Goal: Information Seeking & Learning: Learn about a topic

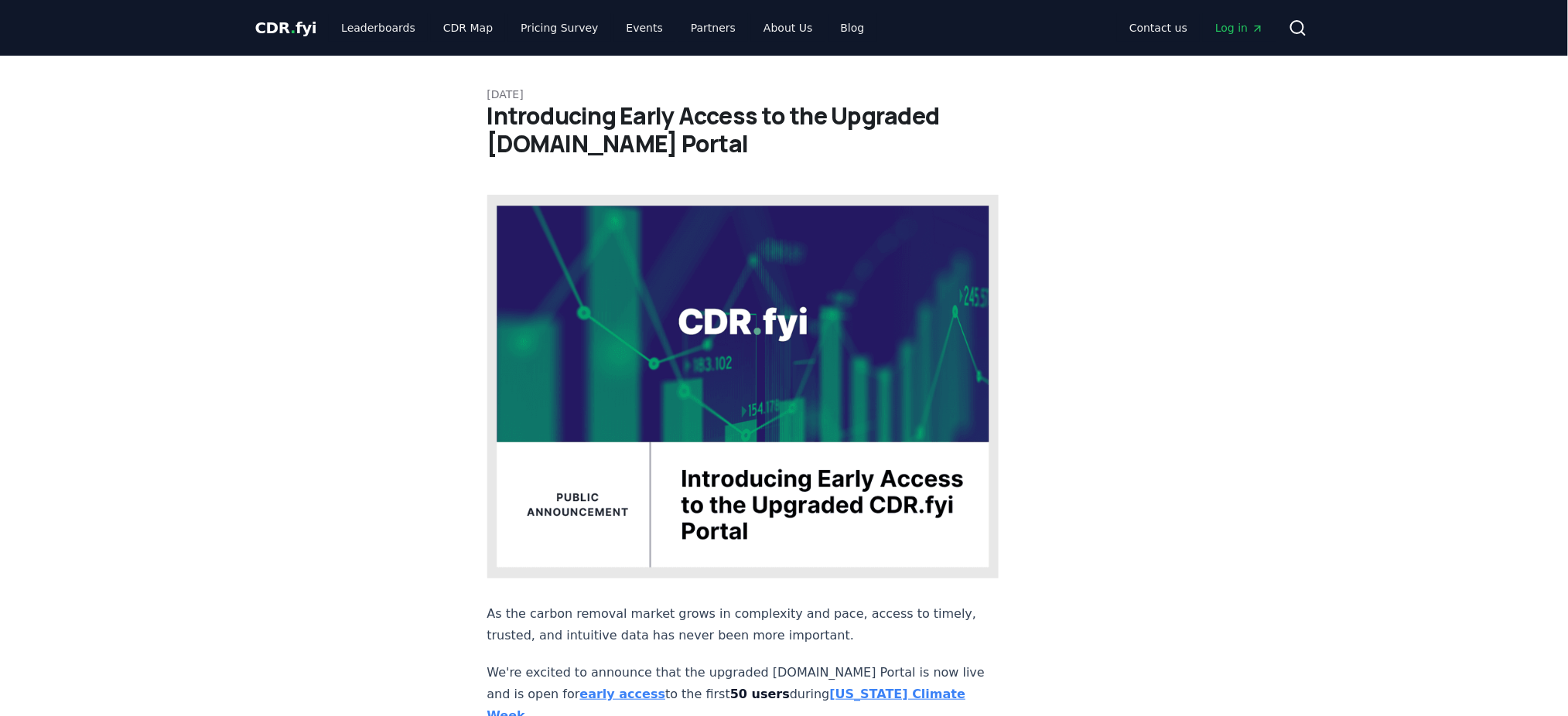
drag, startPoint x: 583, startPoint y: 154, endPoint x: 463, endPoint y: 131, distance: 122.2
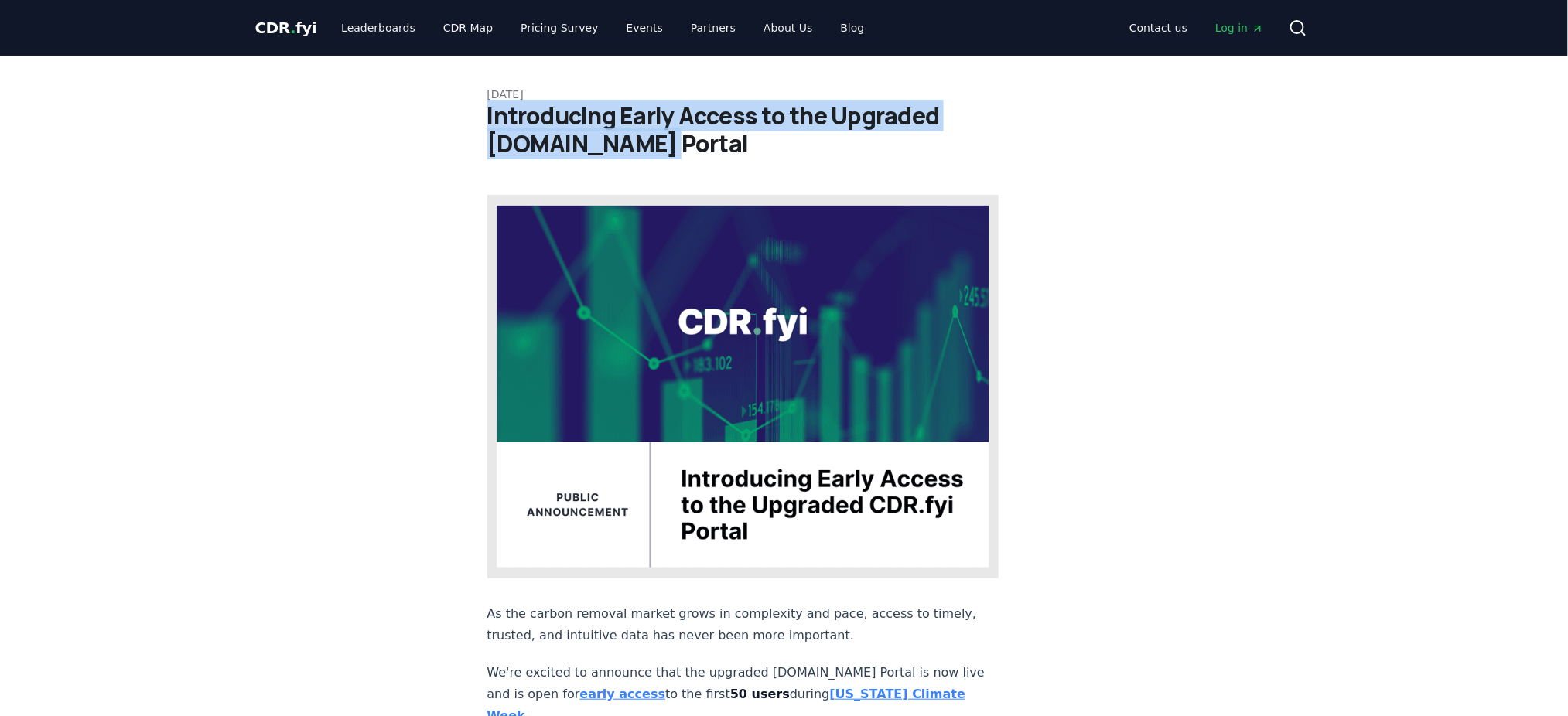
drag, startPoint x: 484, startPoint y: 119, endPoint x: 601, endPoint y: 144, distance: 119.6
copy h1 "Introducing Early Access to the Upgraded [DOMAIN_NAME] Portal"
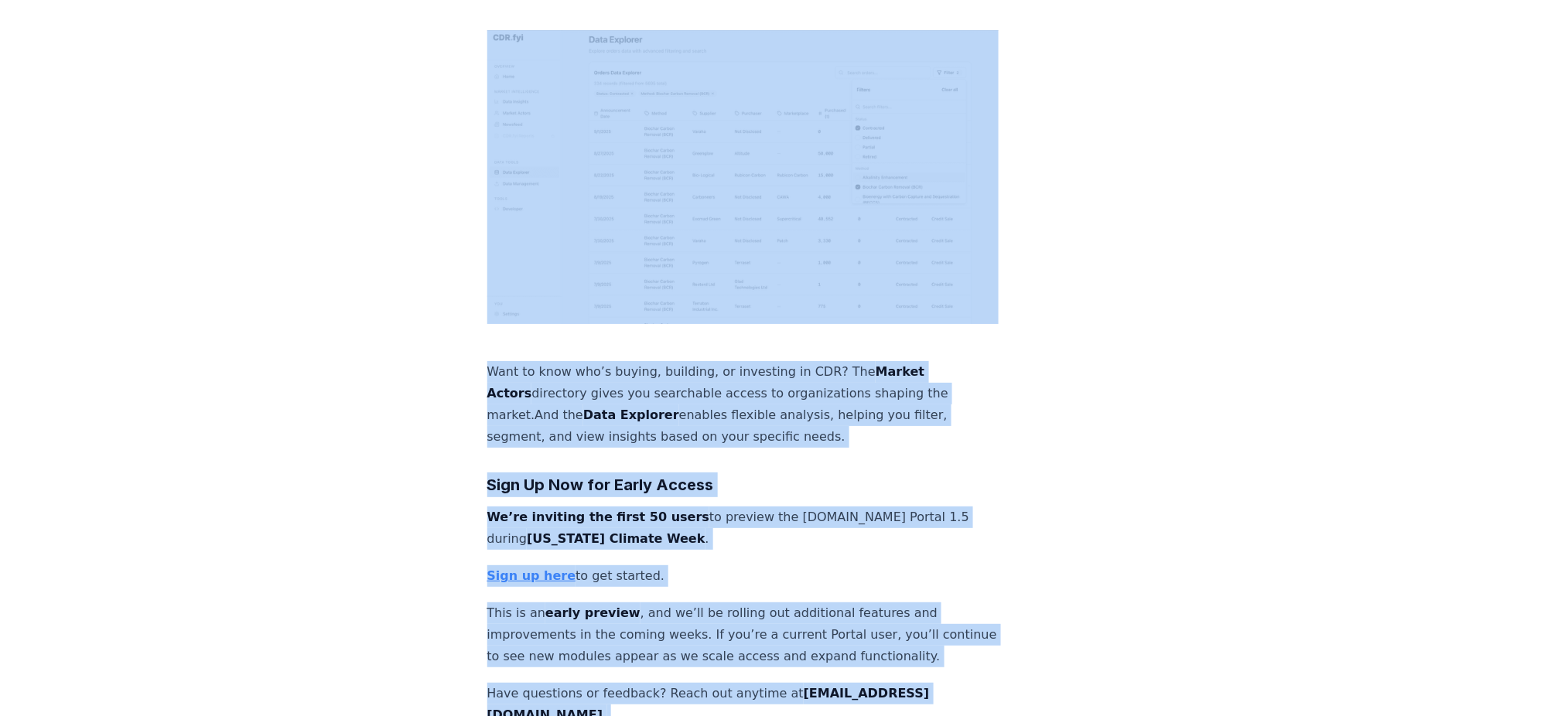
scroll to position [2172, 0]
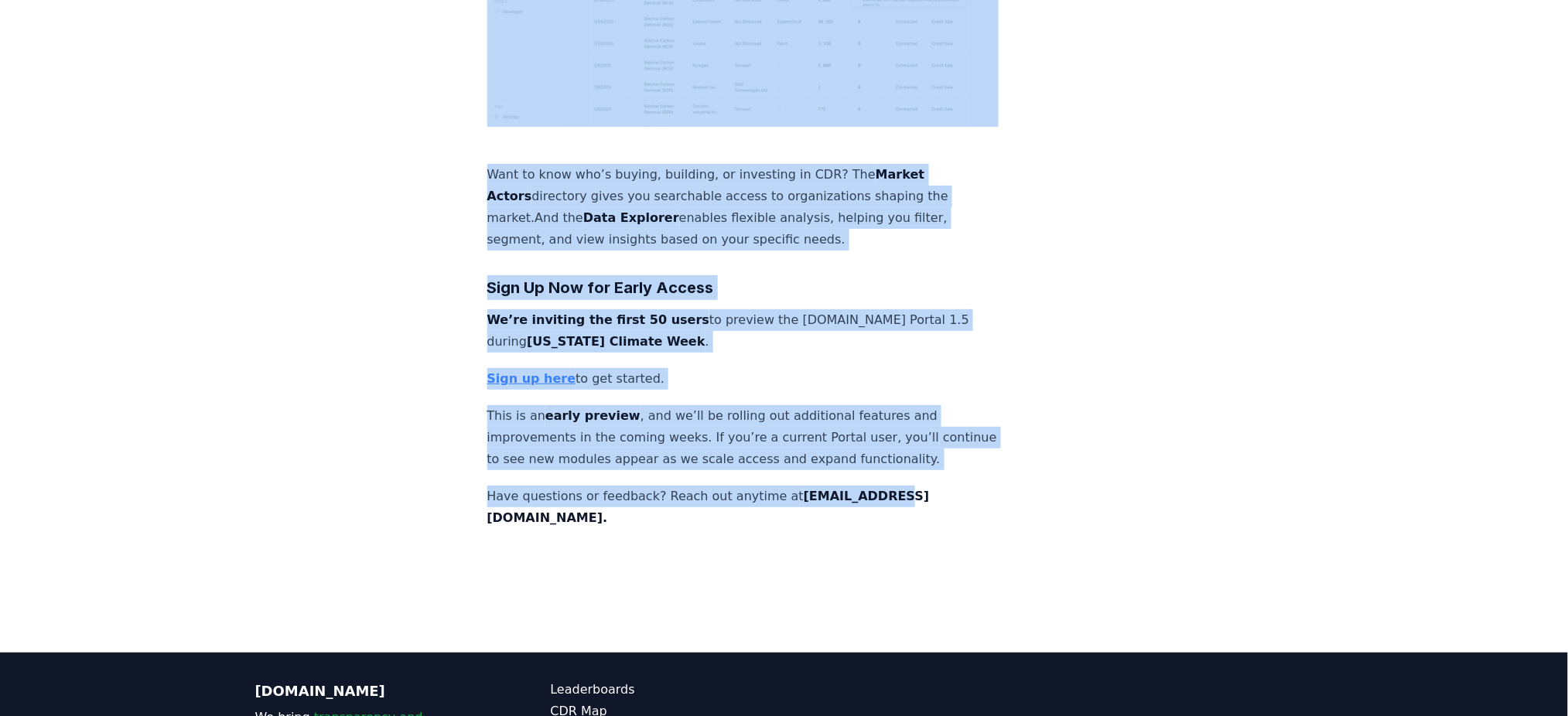
drag, startPoint x: 484, startPoint y: 354, endPoint x: 923, endPoint y: 344, distance: 439.1
copy div "Lo ips dolors ametcon adipis elits do eiusmodtem inc utla, etdolo ma aliqua, en…"
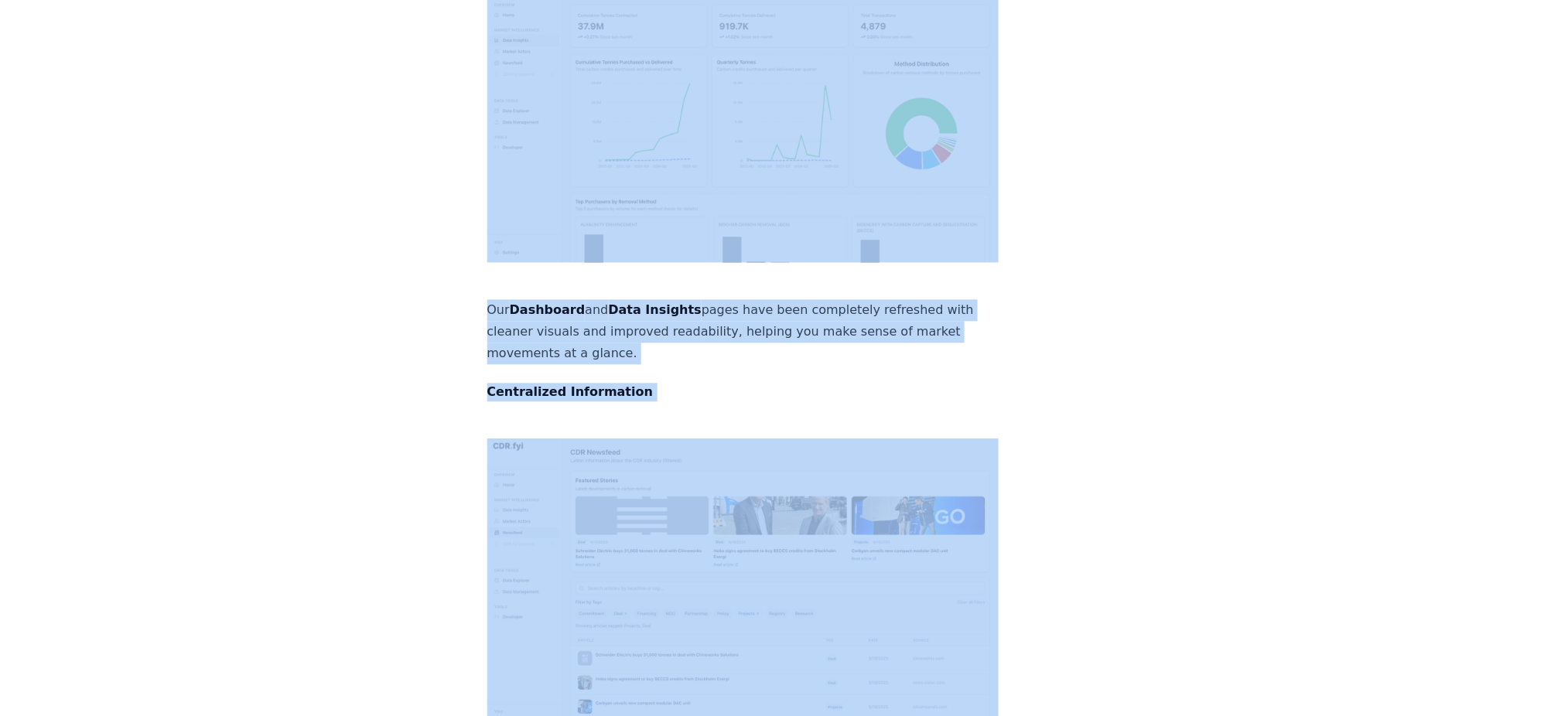
click at [1183, 335] on div "[DATE] Introducing Early Access to the Upgraded [DOMAIN_NAME] Portal As the car…" at bounding box center [784, 341] width 1083 height 2644
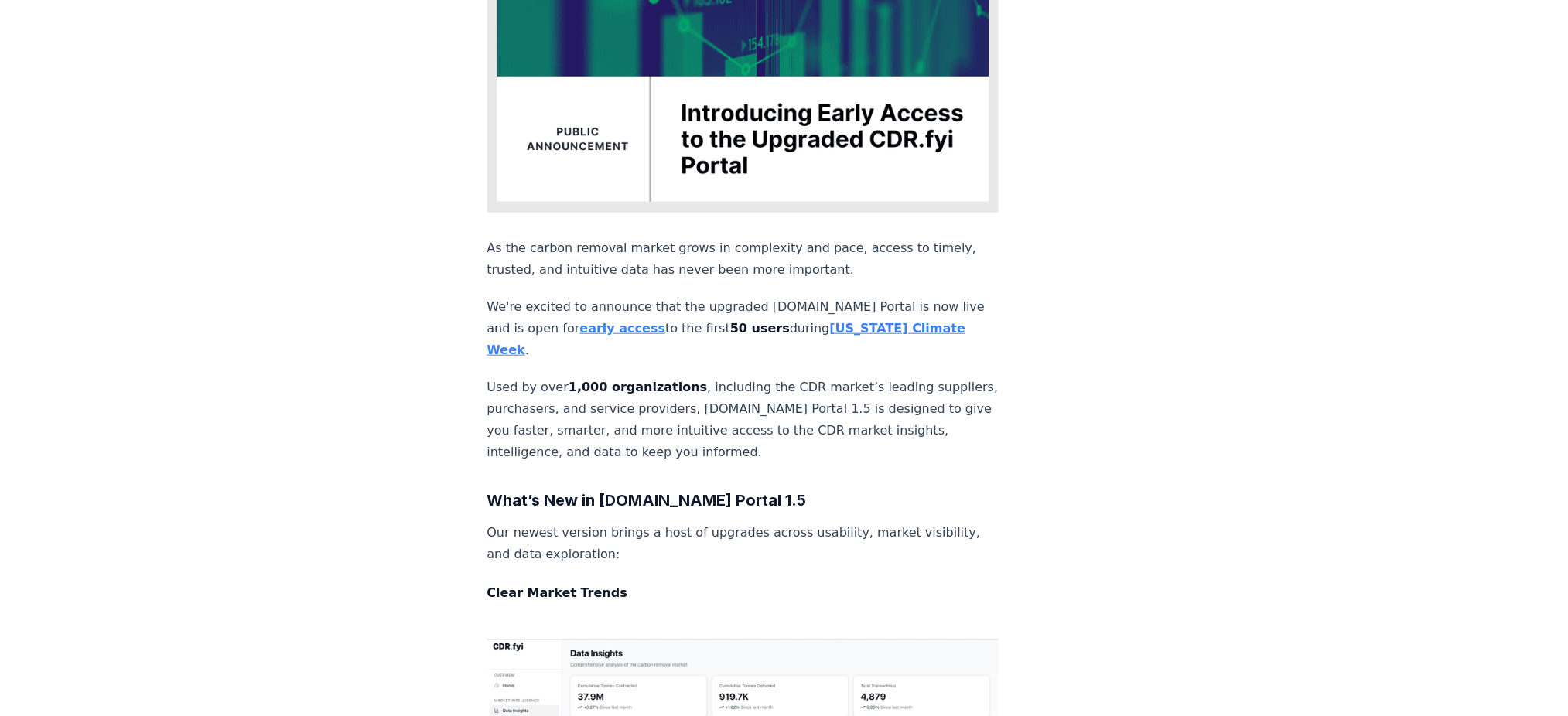
scroll to position [721, 0]
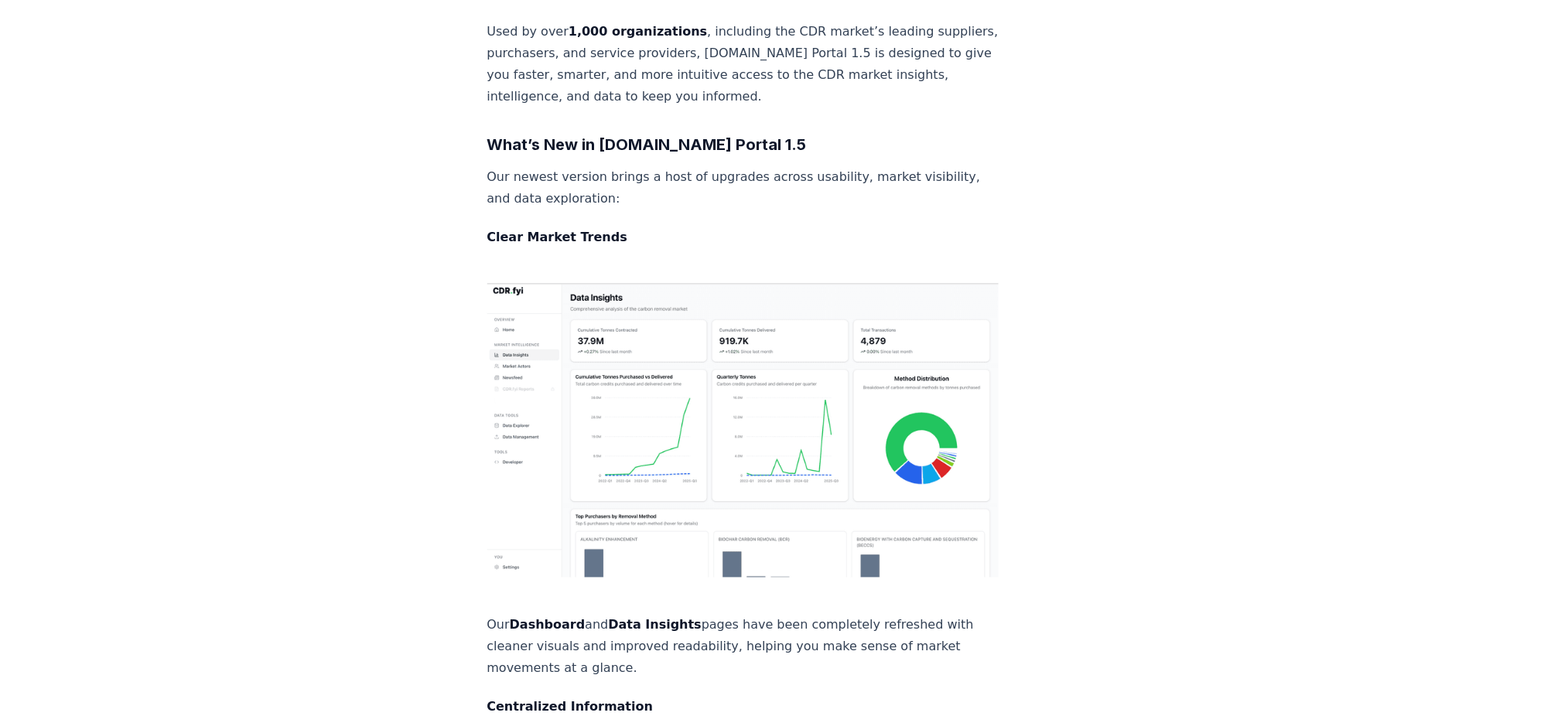
click at [374, 437] on div "[DATE] Introducing Early Access to the Upgraded [DOMAIN_NAME] Portal As the car…" at bounding box center [784, 656] width 1083 height 2644
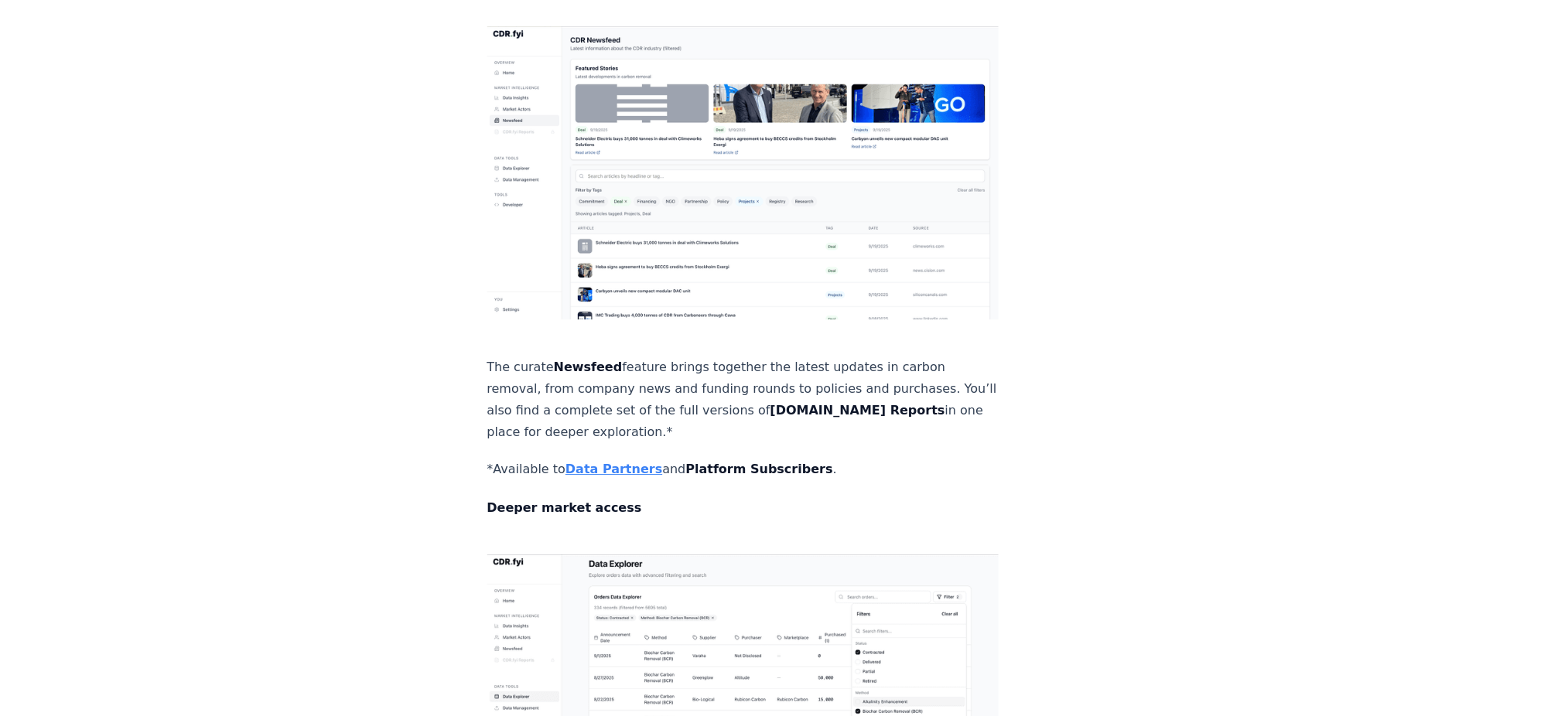
scroll to position [2069, 0]
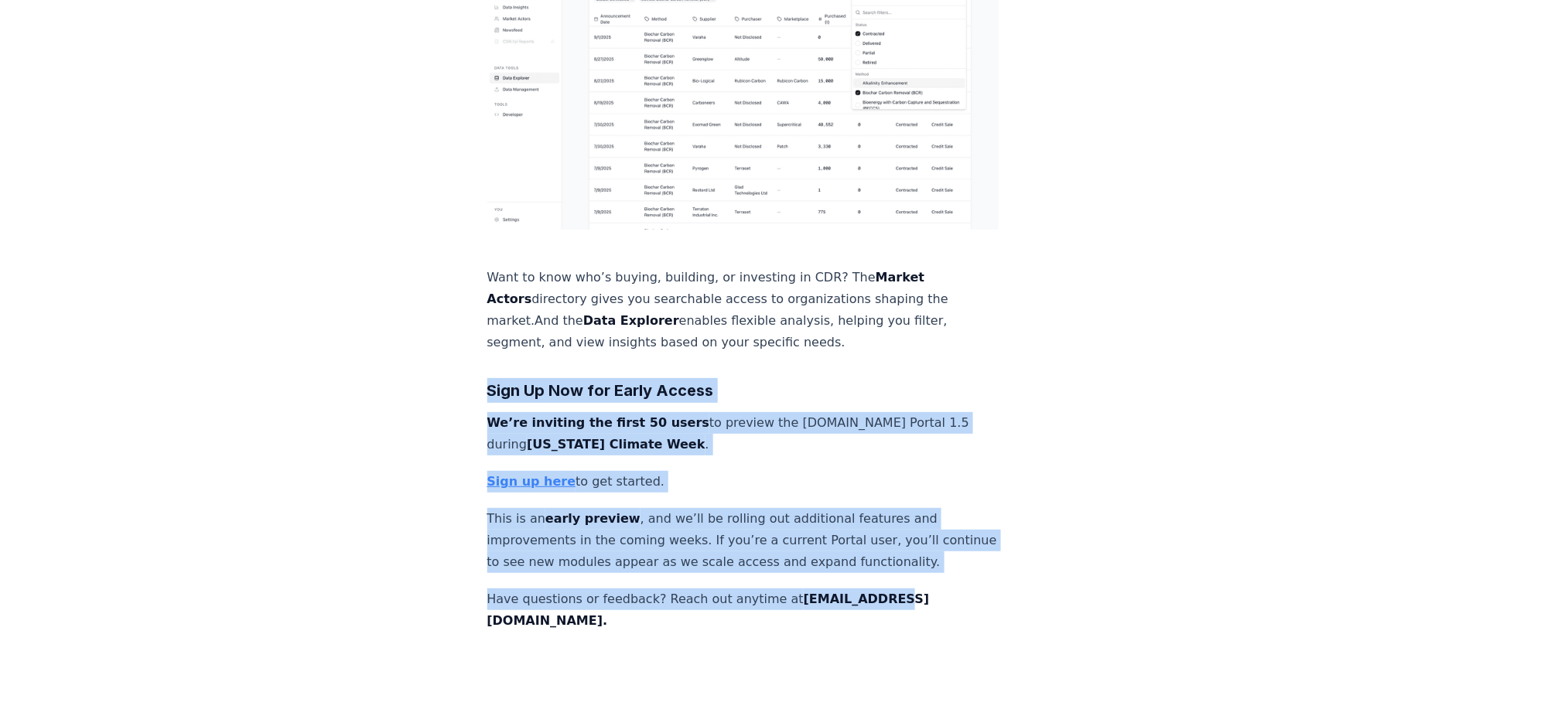
drag, startPoint x: 883, startPoint y: 439, endPoint x: 644, endPoint y: 293, distance: 280.1
drag, startPoint x: 475, startPoint y: 198, endPoint x: 973, endPoint y: 444, distance: 555.4
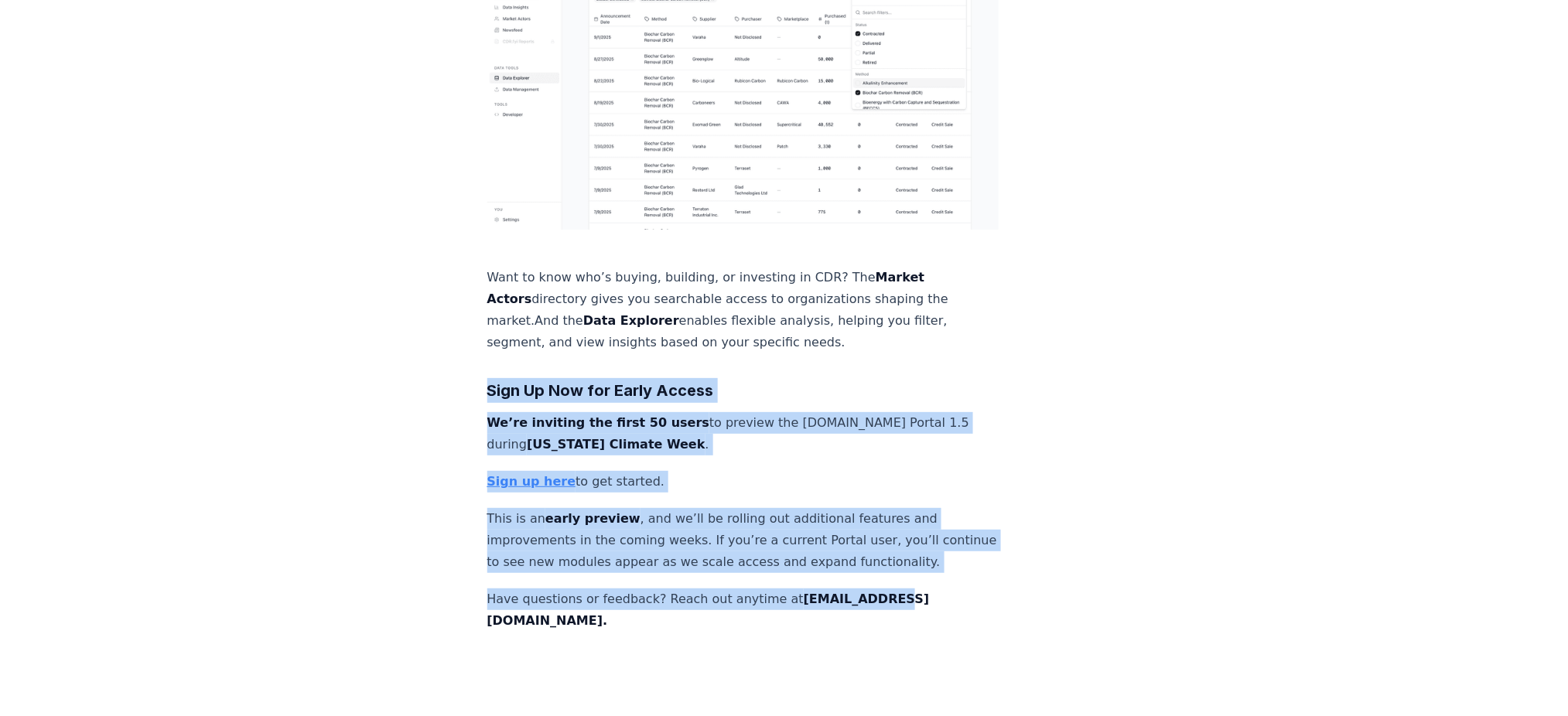
copy div "Sign Up Now for Early Access We’re inviting the first 50 users to preview the […"
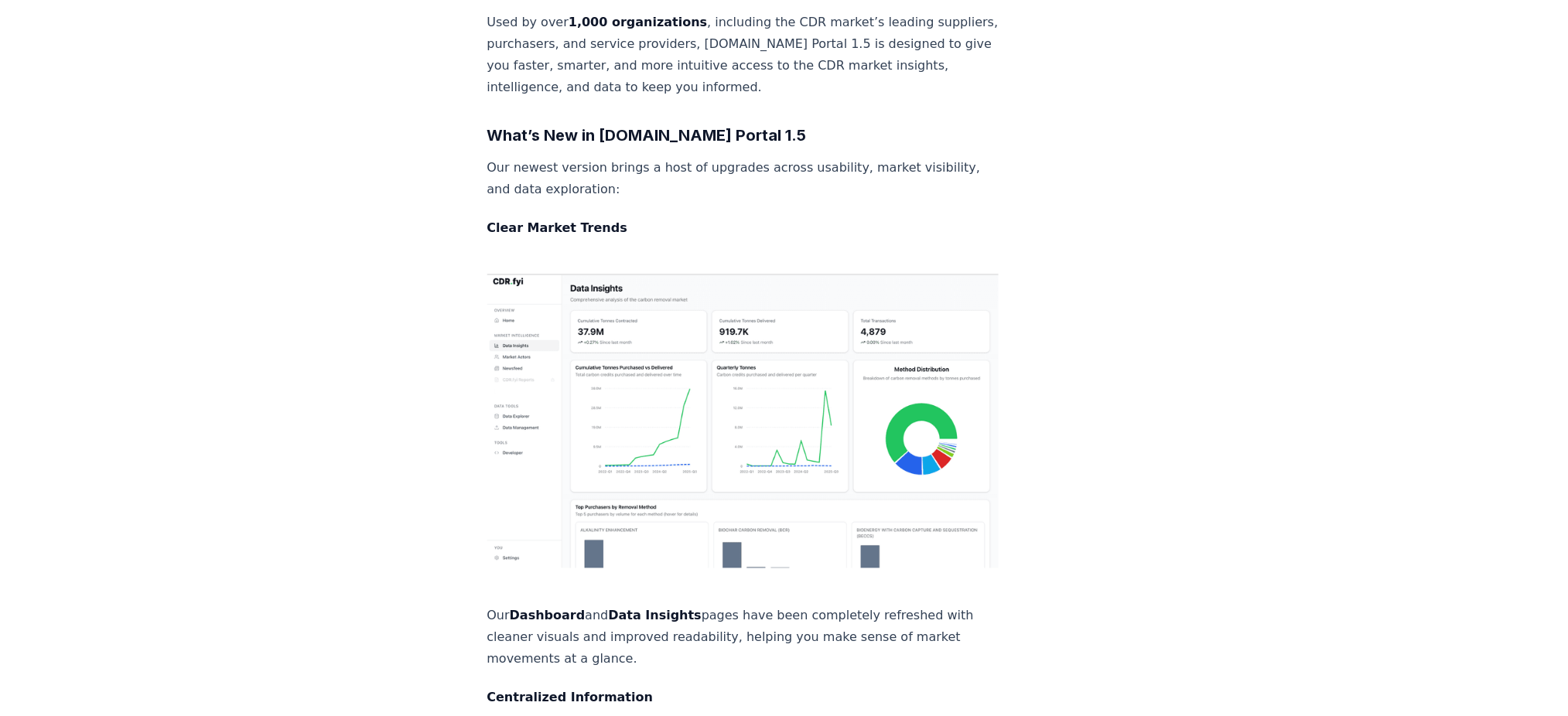
scroll to position [831, 0]
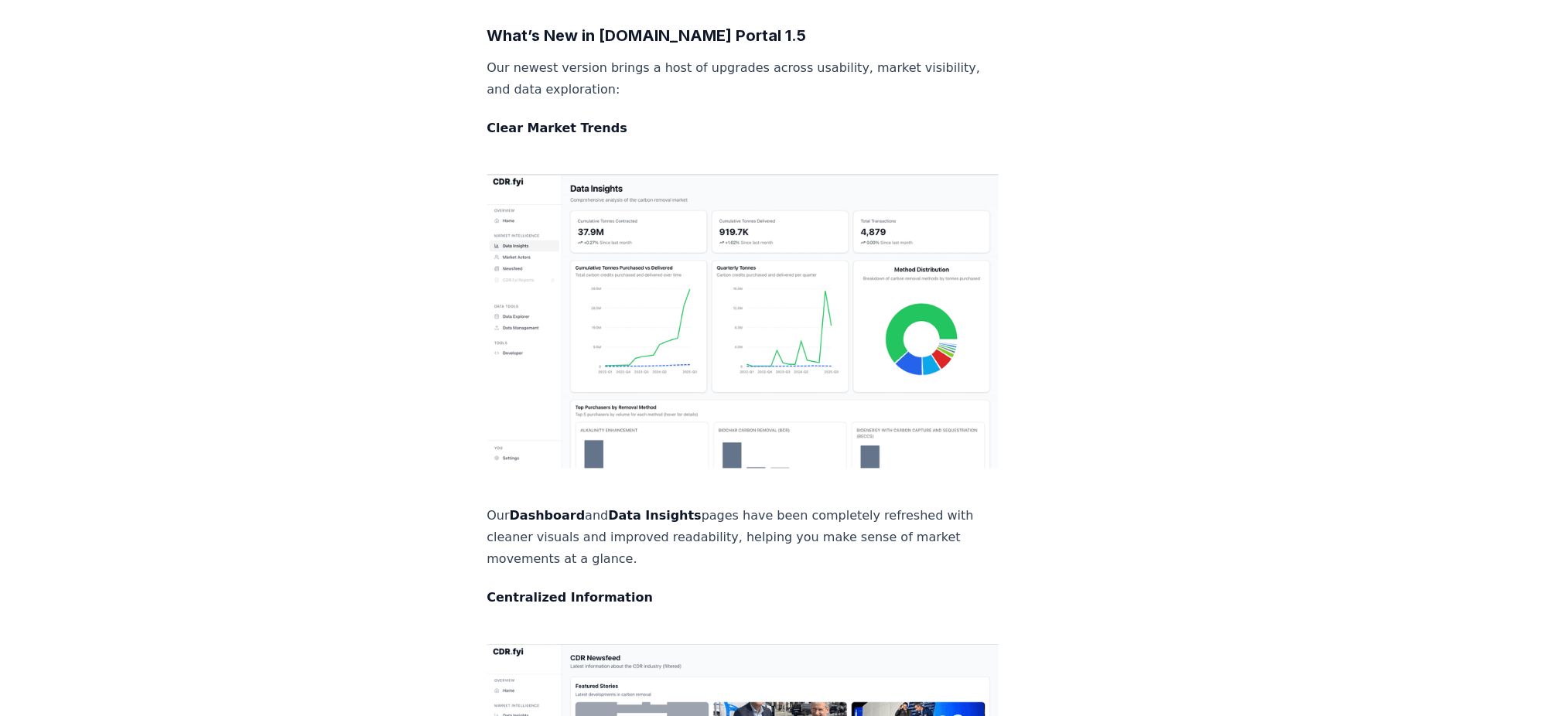
click at [1133, 360] on div "[DATE] Introducing Early Access to the Upgraded [DOMAIN_NAME] Portal As the car…" at bounding box center [784, 547] width 1083 height 2644
drag, startPoint x: 476, startPoint y: 57, endPoint x: 708, endPoint y: 44, distance: 232.4
click at [708, 44] on div "[DATE] Introducing Early Access to the Upgraded [DOMAIN_NAME] Portal As the car…" at bounding box center [784, 547] width 1083 height 2644
copy strong "Clear Market Trends"
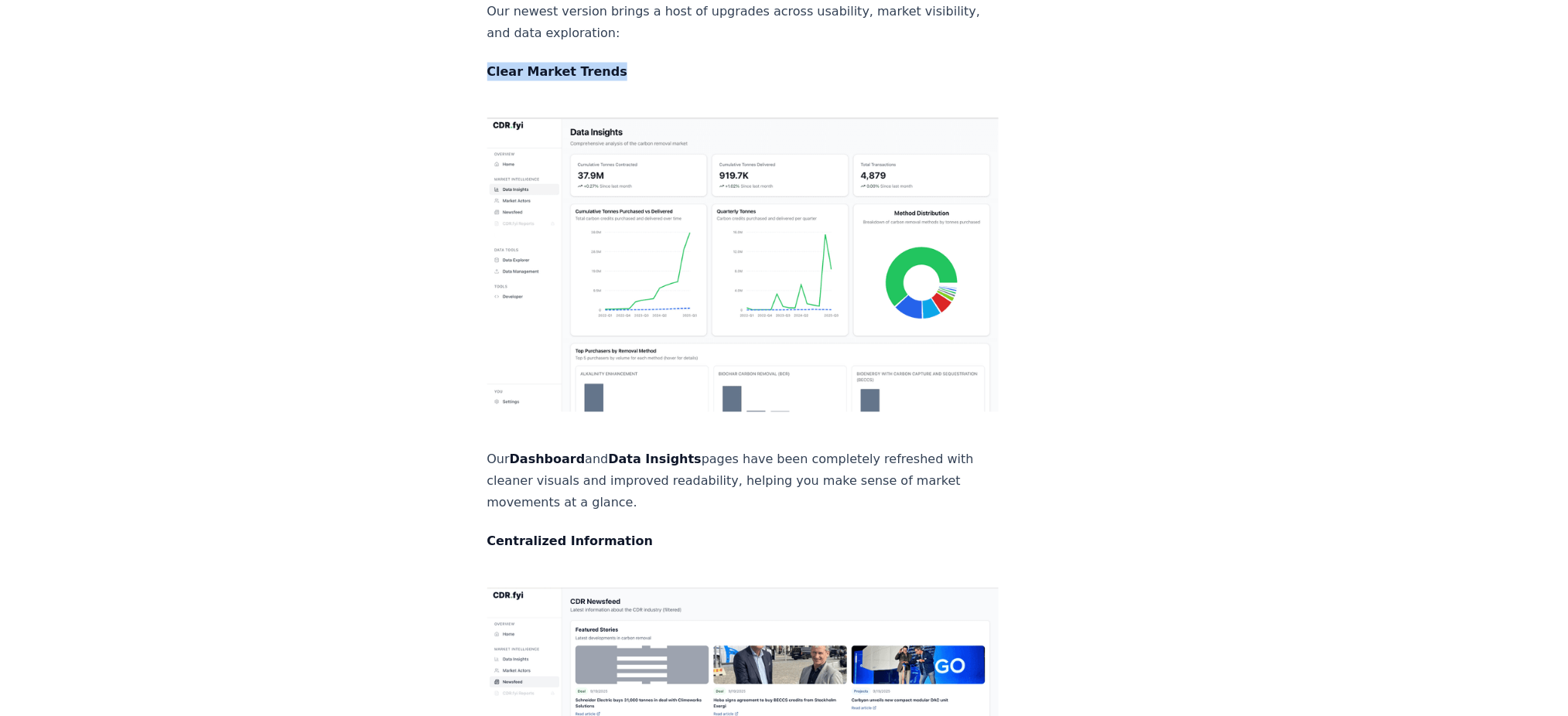
scroll to position [1243, 0]
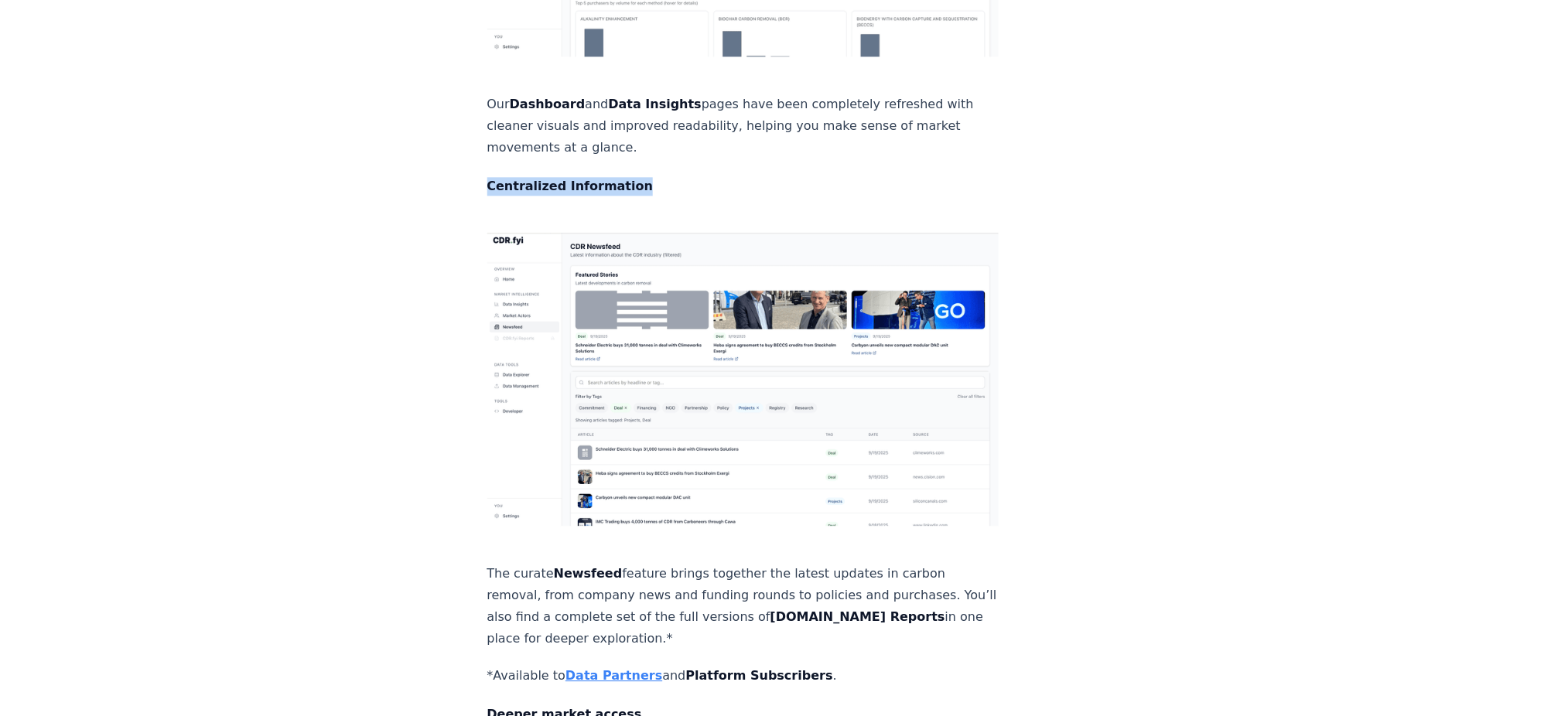
drag, startPoint x: 474, startPoint y: 78, endPoint x: 721, endPoint y: 76, distance: 247.0
click at [721, 76] on div "[DATE] Introducing Early Access to the Upgraded [DOMAIN_NAME] Portal As the car…" at bounding box center [784, 134] width 1083 height 2644
copy strong "Centralized Information"
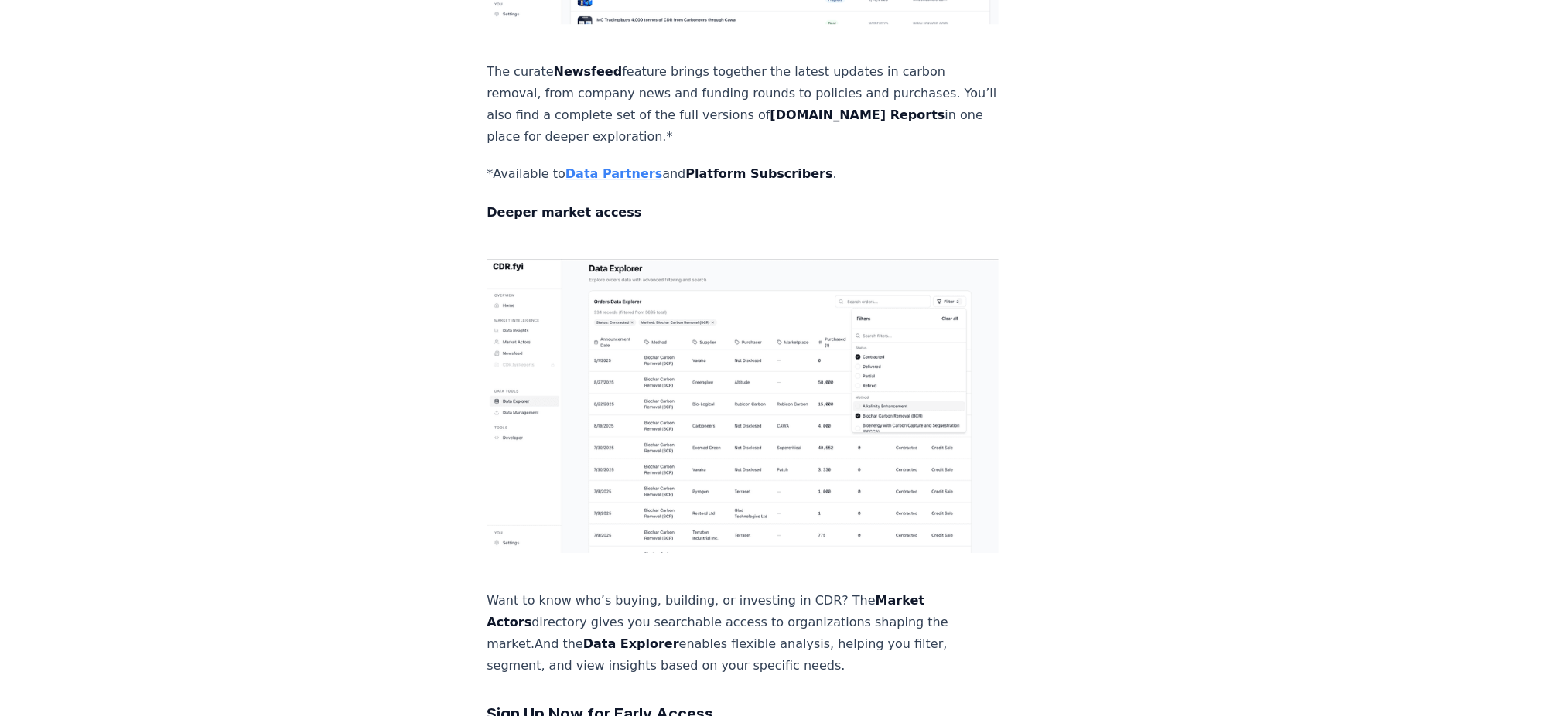
scroll to position [1655, 0]
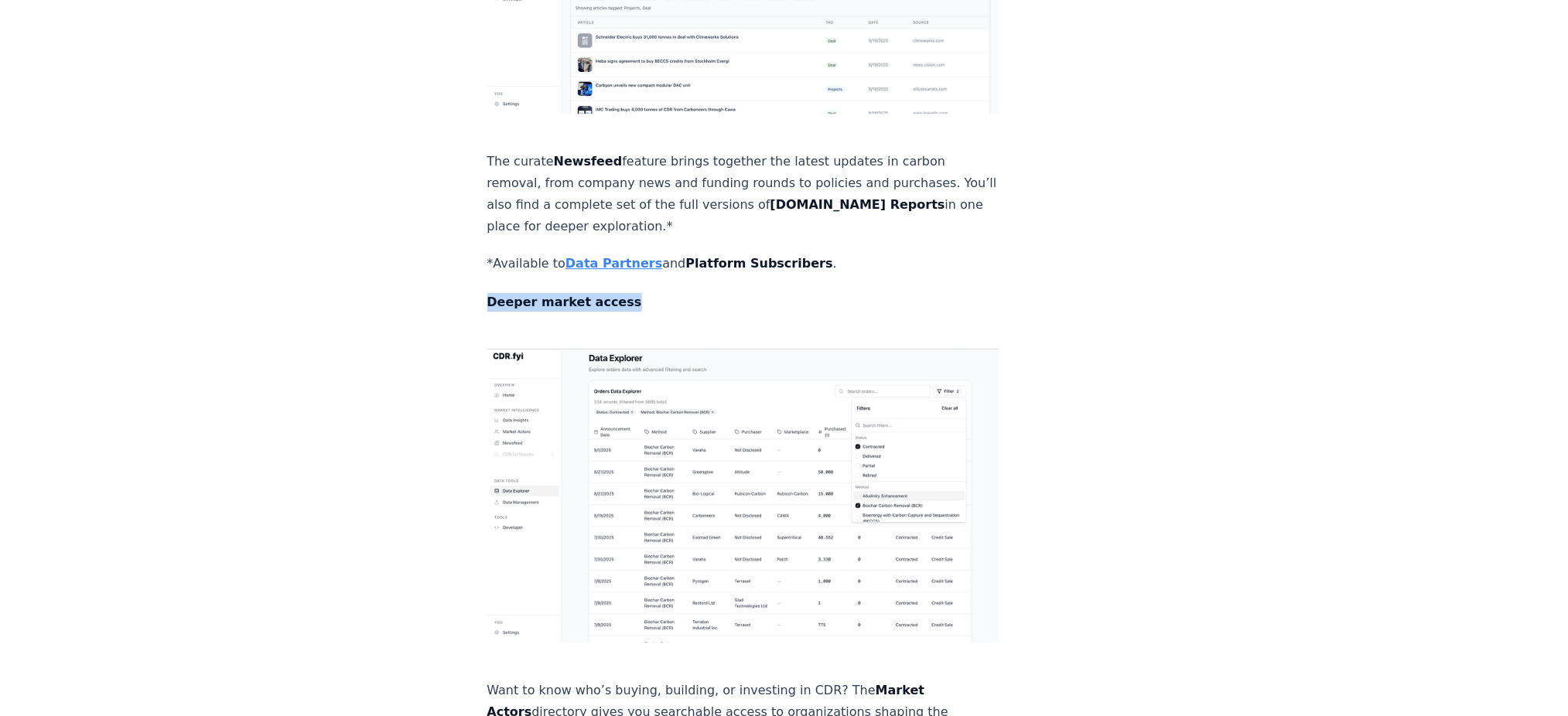
drag, startPoint x: 468, startPoint y: 156, endPoint x: 731, endPoint y: 156, distance: 263.0
copy strong "Deeper market access"
